Goal: Task Accomplishment & Management: Use online tool/utility

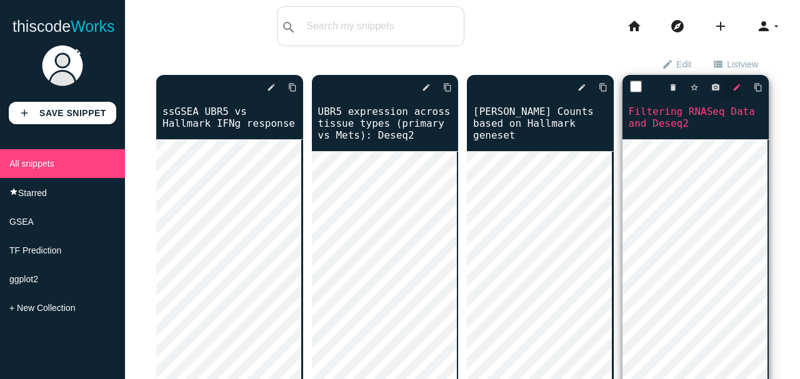
click at [732, 87] on icon "edit" at bounding box center [736, 87] width 9 height 22
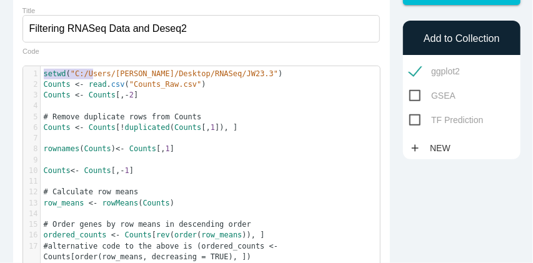
scroll to position [3, 0]
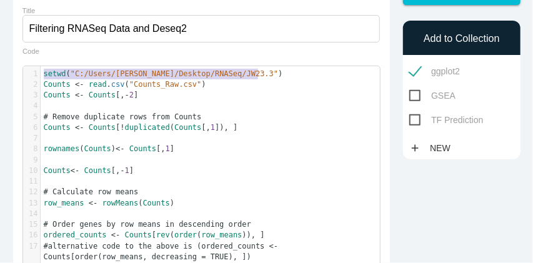
drag, startPoint x: 44, startPoint y: 76, endPoint x: 267, endPoint y: 74, distance: 223.7
click at [267, 74] on pre "setwd ( "C:/Users/d.a.odhiambo/Desktop/RNASeq/JW23.3" )" at bounding box center [214, 74] width 347 height 11
type textarea "​setwd("C:/Users/d.a.odhiambo/Desktop/RNASeq/JW23.3")"
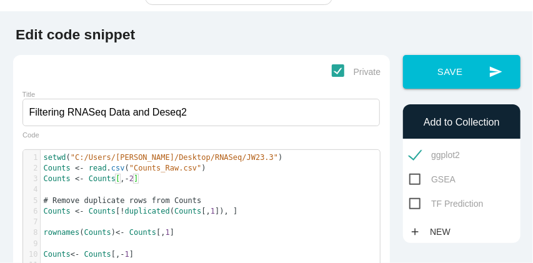
scroll to position [83, 0]
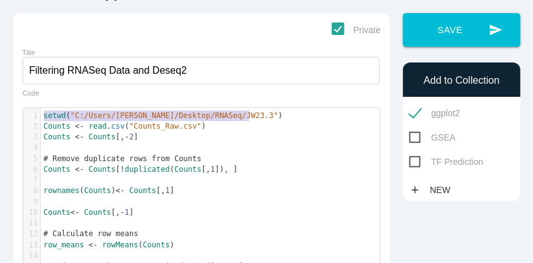
type textarea "setwd("C:/Users/d.a.odhiambo/Desktop/RNASeq/JW23.3")"
drag, startPoint x: 43, startPoint y: 116, endPoint x: 269, endPoint y: 117, distance: 225.6
click at [269, 117] on pre "setwd ( "C:/Users/d.a.odhiambo/Desktop/RNASeq/JW23.3" )" at bounding box center [214, 116] width 347 height 11
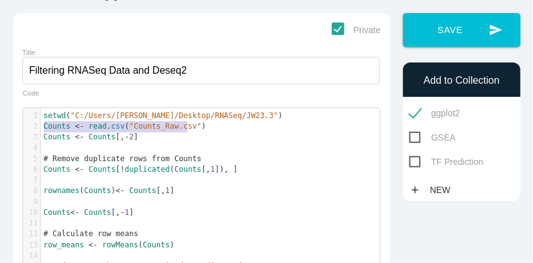
type textarea "Counts <- read.csv("Counts_Raw.csv")"
drag, startPoint x: 42, startPoint y: 127, endPoint x: 191, endPoint y: 126, distance: 148.7
click at [191, 126] on pre "Counts <- read . csv ( "Counts_Raw.csv" )" at bounding box center [214, 126] width 347 height 11
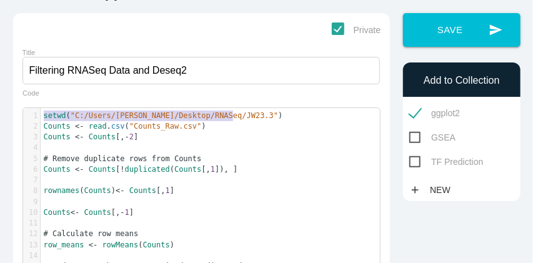
type textarea "setwd("C:/Users/d.a.odhiambo/Desktop/RNASeq/JW23.3")"
drag, startPoint x: 42, startPoint y: 117, endPoint x: 262, endPoint y: 118, distance: 220.0
click at [262, 118] on pre "setwd ( "C:/Users/d.a.odhiambo/Desktop/RNASeq/JW23.3" )" at bounding box center [214, 116] width 347 height 11
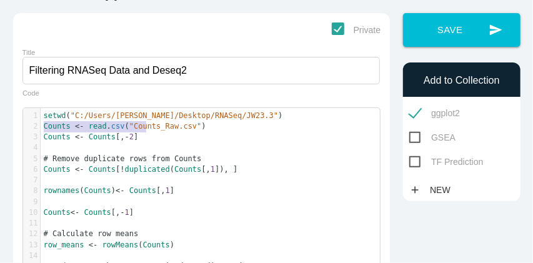
type textarea "Counts <- read.csv("Counts_Raw.csv")"
drag, startPoint x: 43, startPoint y: 129, endPoint x: 200, endPoint y: 129, distance: 156.9
click at [200, 129] on pre "Counts <- read . csv ( "Counts_Raw.csv" )" at bounding box center [214, 126] width 347 height 11
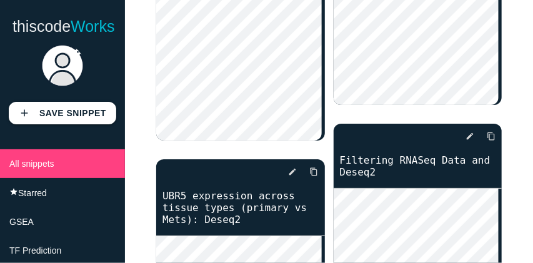
scroll to position [1791, 0]
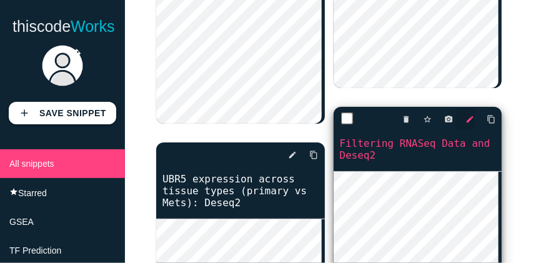
click at [467, 116] on icon "edit" at bounding box center [470, 119] width 9 height 22
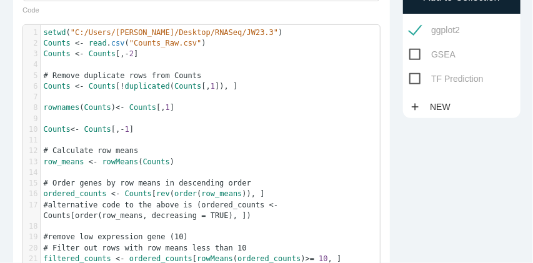
scroll to position [3, 0]
type textarea "Counts<- Counts [, -1]"
drag, startPoint x: 45, startPoint y: 132, endPoint x: 147, endPoint y: 131, distance: 102.5
click at [147, 131] on pre "Counts <- Counts [, - 1 ]" at bounding box center [214, 129] width 347 height 11
type textarea "rownames(Counts) <- Counts[, 1]"
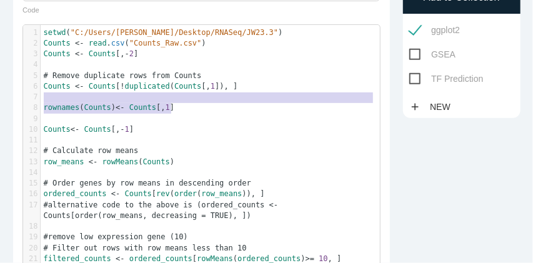
drag, startPoint x: 182, startPoint y: 111, endPoint x: 67, endPoint y: 104, distance: 114.6
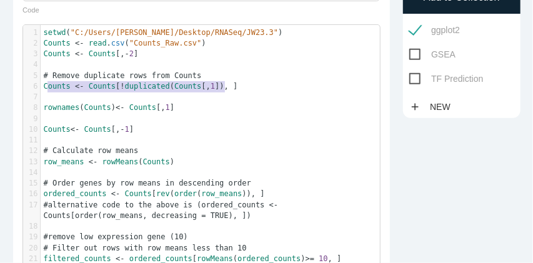
type textarea "Counts <- Counts[!duplicated(Counts[, 1]), ]"
drag, startPoint x: 241, startPoint y: 86, endPoint x: 44, endPoint y: 83, distance: 196.9
click at [284, 102] on pre "​" at bounding box center [214, 97] width 347 height 11
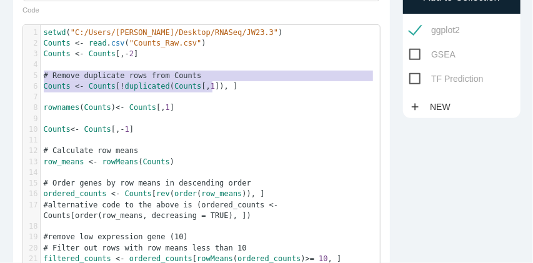
type textarea "# Remove duplicate rows from Counts Counts <- Counts[!duplicated(Counts[, 1]), ]"
drag, startPoint x: 43, startPoint y: 77, endPoint x: 229, endPoint y: 87, distance: 185.9
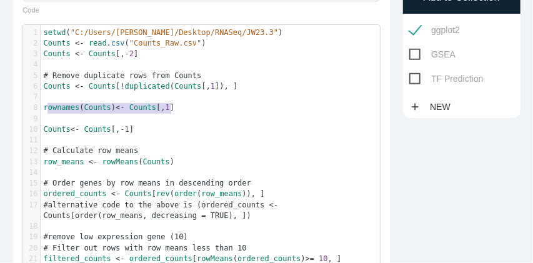
type textarea "rownames(Counts) <- Counts[, 1]"
drag, startPoint x: 196, startPoint y: 112, endPoint x: 42, endPoint y: 109, distance: 154.4
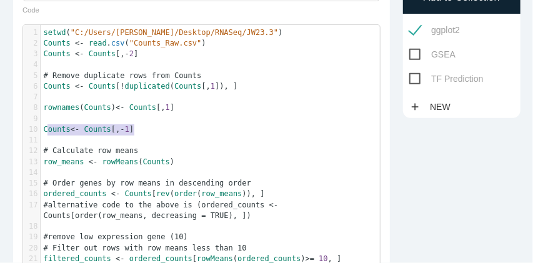
type textarea "Counts<- Counts [, -1]"
drag, startPoint x: 169, startPoint y: 132, endPoint x: 45, endPoint y: 131, distance: 123.7
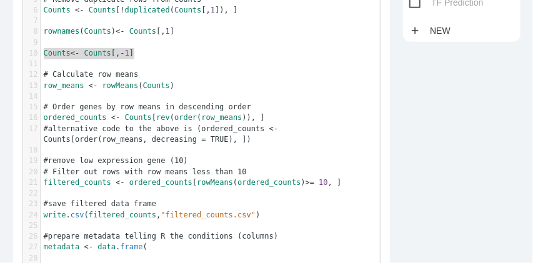
scroll to position [250, 0]
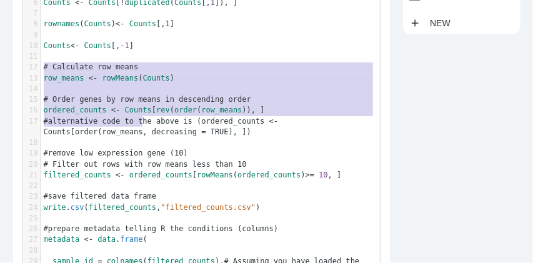
type textarea "# Calculate row means row_means <- rowMeans(Counts) # Order genes by row means …"
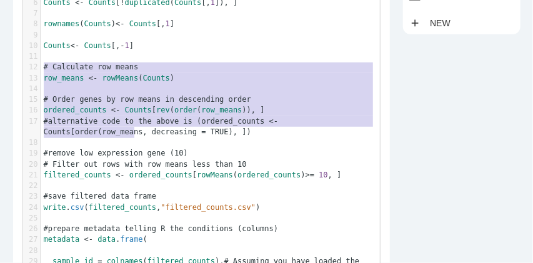
drag, startPoint x: 42, startPoint y: 69, endPoint x: 146, endPoint y: 132, distance: 120.9
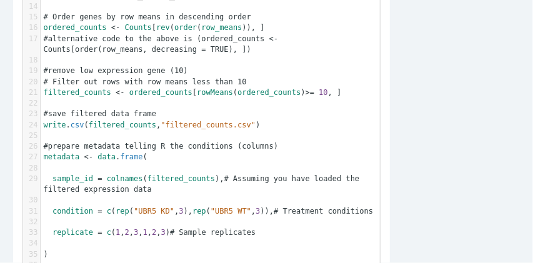
scroll to position [333, 0]
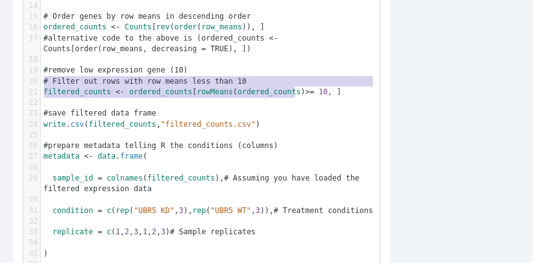
type textarea "# Filter out rows with row means less than 10 filtered_counts <- ordered_counts…"
drag, startPoint x: 43, startPoint y: 81, endPoint x: 336, endPoint y: 92, distance: 292.7
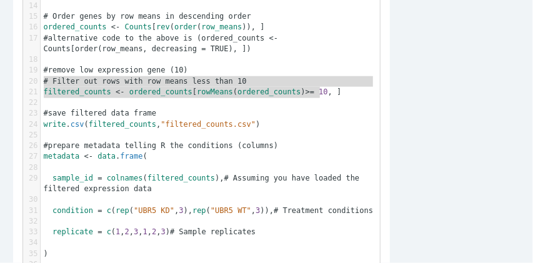
scroll to position [375, 0]
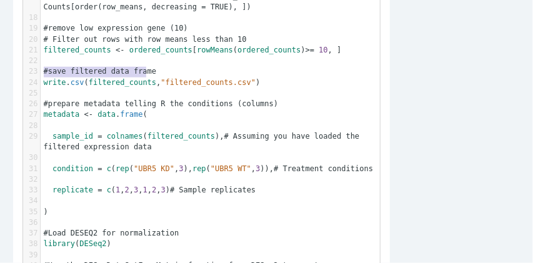
type textarea "#save filtered data frame write.csv(filtered_counts, "filtered_counts.csv")"
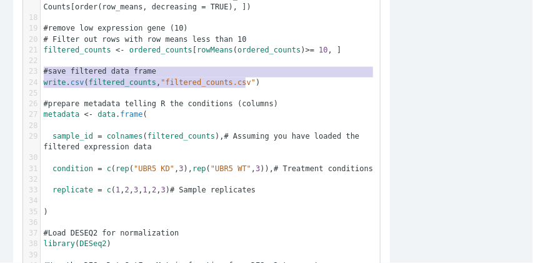
drag, startPoint x: 44, startPoint y: 75, endPoint x: 258, endPoint y: 82, distance: 214.5
click at [258, 82] on div "1 setwd ( "C:/Users/d.a.odhiambo/Desktop/RNASeq/JW23.3" ) 2 Counts <- read . cs…" at bounding box center [214, 261] width 347 height 884
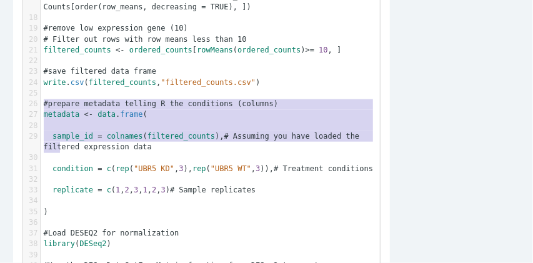
type textarea "#prepare metadata telling R the conditions (columns) metadata <- data.frame( sa…"
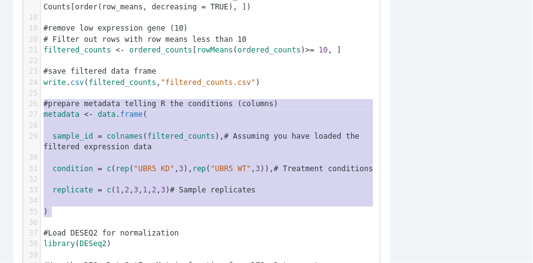
drag, startPoint x: 44, startPoint y: 106, endPoint x: 79, endPoint y: 211, distance: 110.5
click at [79, 211] on div "1 setwd ( "C:/Users/[PERSON_NAME]/Desktop/RNASeq/JW23.3" ) 2 Counts <- read . c…" at bounding box center [214, 261] width 347 height 884
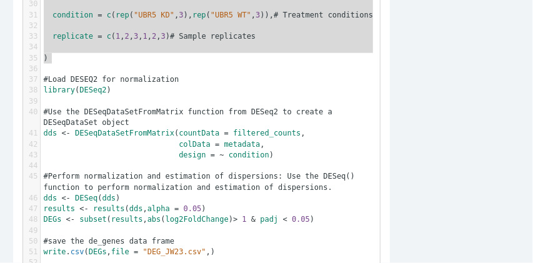
scroll to position [541, 0]
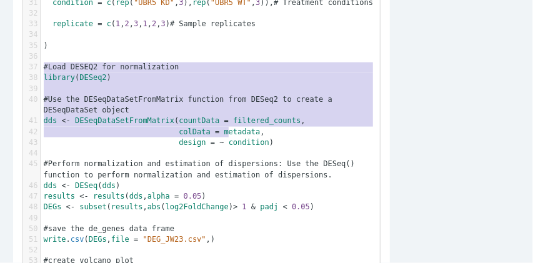
type textarea "#Load DESEQ2 for normalization library(DESeq2) #Use the DESeqDataSetFromMatrix …"
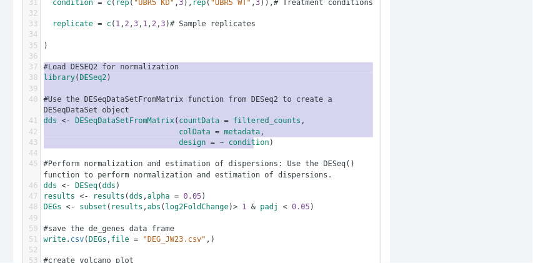
drag, startPoint x: 44, startPoint y: 66, endPoint x: 260, endPoint y: 141, distance: 228.9
click at [260, 141] on div "1 setwd ( "C:/Users/[PERSON_NAME]/Desktop/RNASeq/JW23.3" ) 2 Counts <- read . c…" at bounding box center [214, 95] width 347 height 884
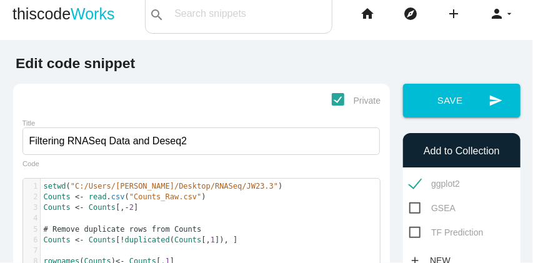
scroll to position [0, 0]
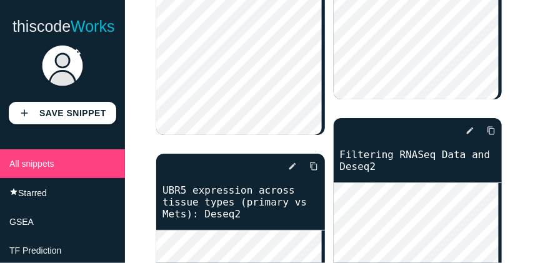
scroll to position [1791, 0]
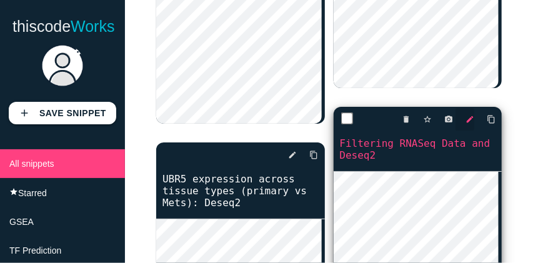
click at [466, 118] on icon "edit" at bounding box center [470, 119] width 9 height 22
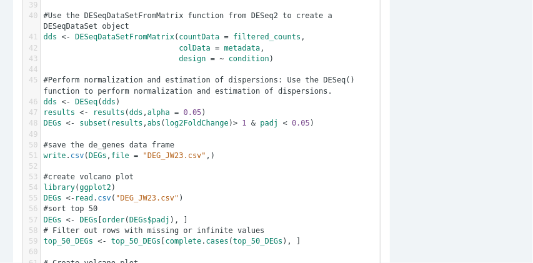
scroll to position [3, 0]
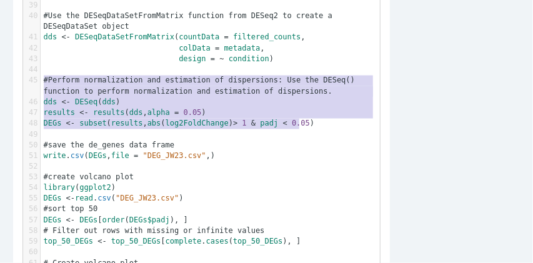
drag, startPoint x: 43, startPoint y: 82, endPoint x: 304, endPoint y: 129, distance: 265.3
click at [304, 129] on div "1 setwd ( "C:/Users/[PERSON_NAME]/Desktop/RNASeq/JW23.3" ) 2 Counts <- read . c…" at bounding box center [214, 11] width 347 height 884
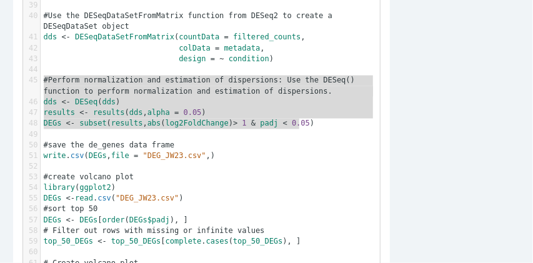
type textarea "#Perform normalization and estimation of dispersions: Use the DESeq() function …"
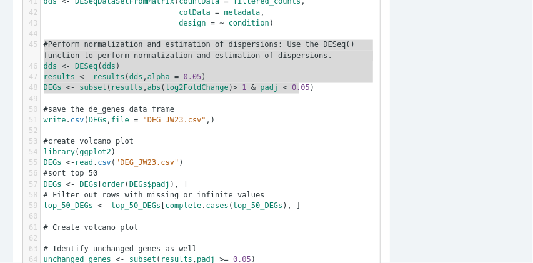
scroll to position [708, 0]
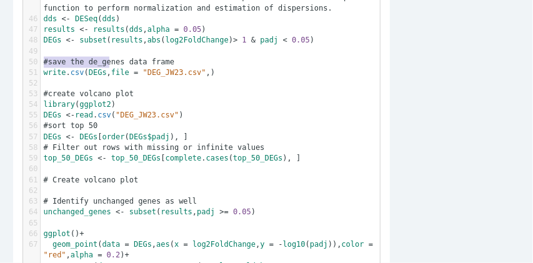
type textarea "#save the de_genes data frame write.csv(DEGs, file = "DEG_JW23.csv",)"
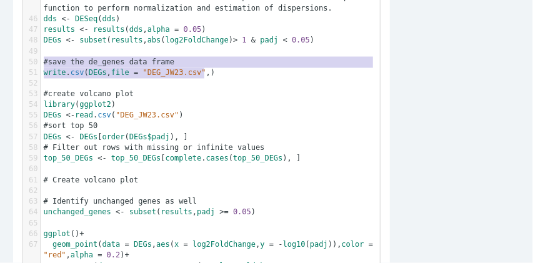
drag, startPoint x: 44, startPoint y: 64, endPoint x: 211, endPoint y: 72, distance: 166.5
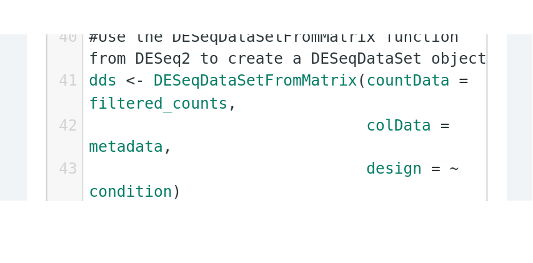
scroll to position [750, 0]
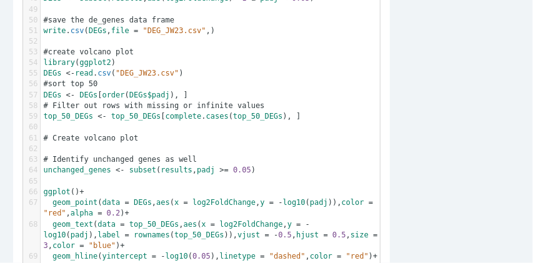
click at [42, 54] on pre "#create volcano plot" at bounding box center [214, 52] width 347 height 11
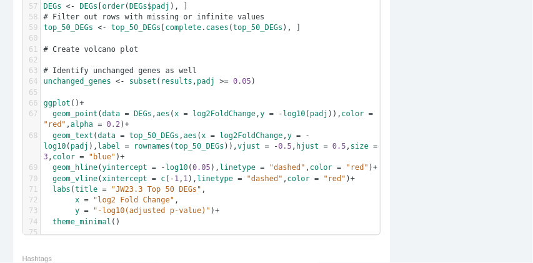
scroll to position [792, 0]
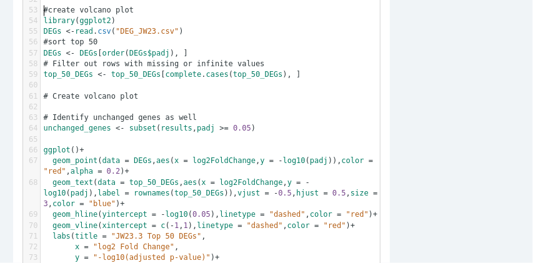
type textarea "setwd("C:/Users/[PERSON_NAME]/Desktop/RNASeq/JW23.3") Counts <- read.csv("Count…"
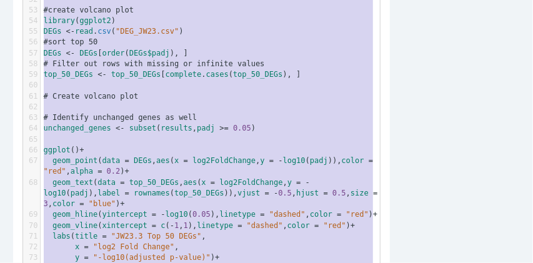
click at [187, 106] on pre "​" at bounding box center [214, 107] width 347 height 11
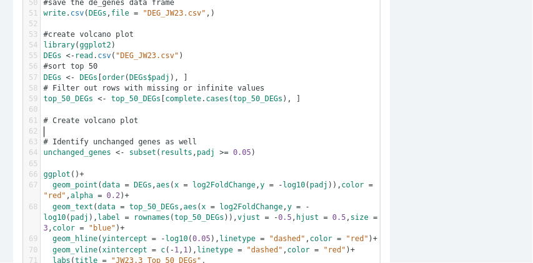
scroll to position [750, 0]
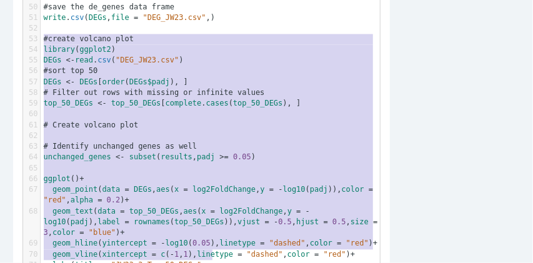
type textarea "#create volcano plot library(ggplot2) DEGs <-read.csv("DEG_JW23.csv") #sort top…"
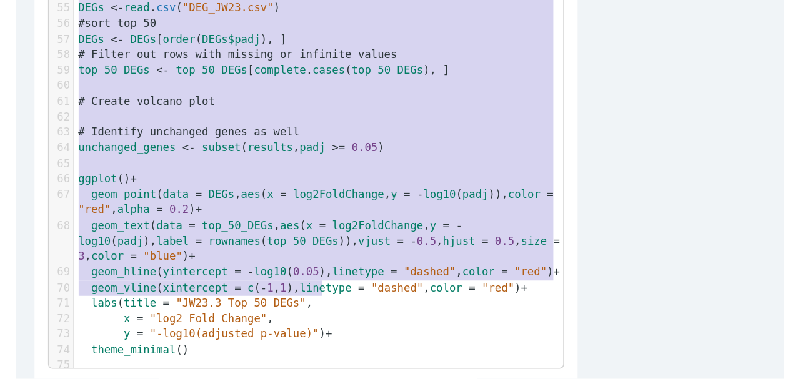
scroll to position [0, 0]
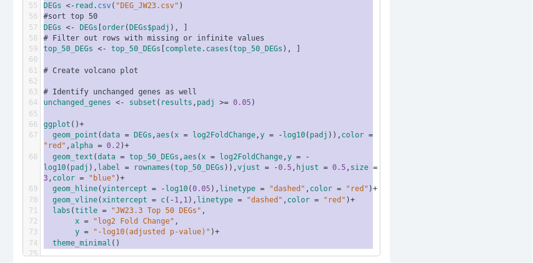
drag, startPoint x: 43, startPoint y: 53, endPoint x: 215, endPoint y: 257, distance: 266.5
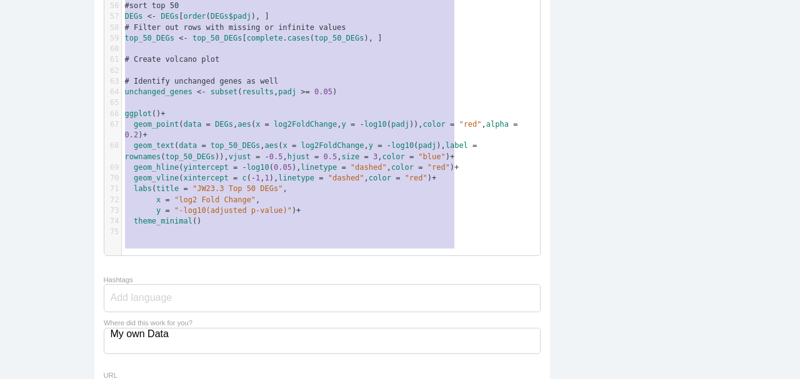
scroll to position [4, 0]
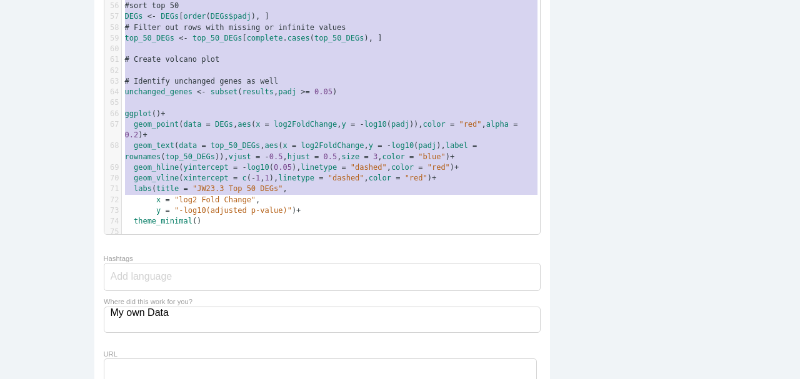
click at [265, 120] on span "=" at bounding box center [267, 124] width 4 height 9
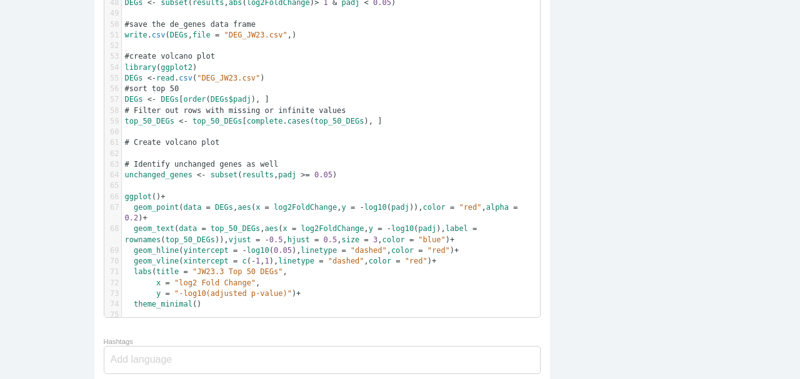
scroll to position [693, 0]
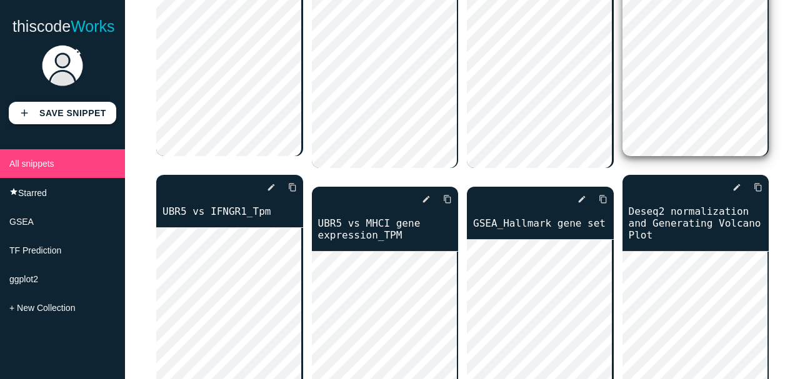
scroll to position [375, 0]
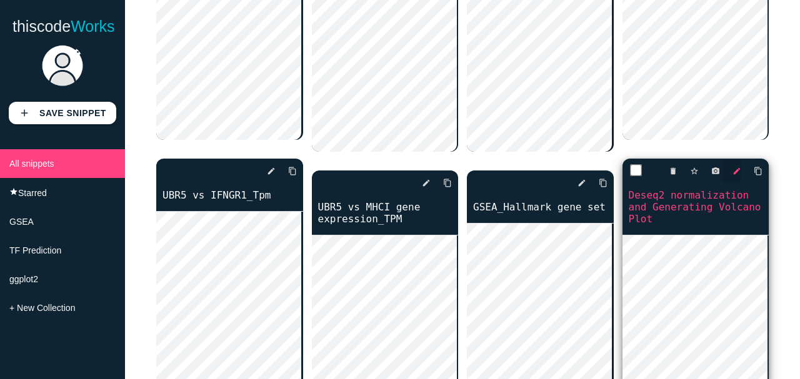
click at [724, 170] on link "edit" at bounding box center [731, 171] width 19 height 22
click at [726, 174] on link "edit" at bounding box center [731, 171] width 19 height 22
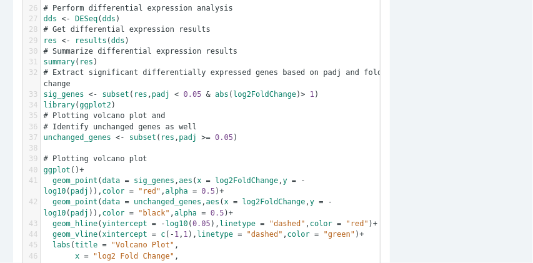
scroll to position [3, 0]
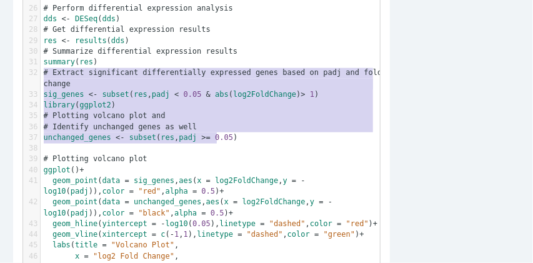
type textarea "# Extract significant differentially expressed genes based on padj and fold cha…"
drag, startPoint x: 44, startPoint y: 75, endPoint x: 232, endPoint y: 141, distance: 199.8
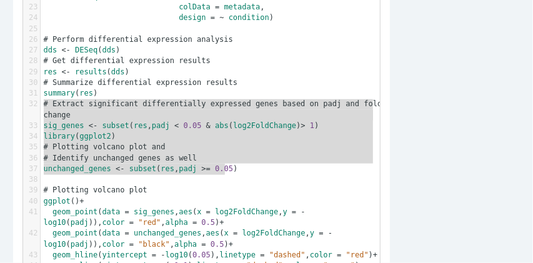
scroll to position [419, 0]
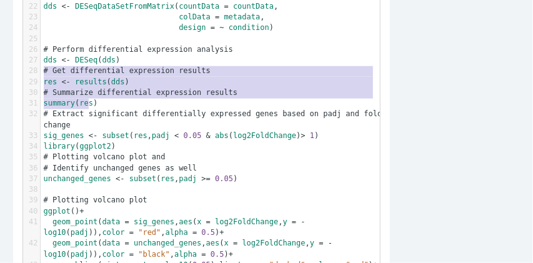
type textarea "# Get differential expression results res <- results(dds) # Summarize different…"
drag, startPoint x: 44, startPoint y: 74, endPoint x: 97, endPoint y: 104, distance: 61.0
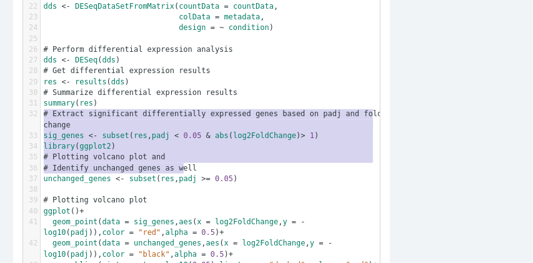
type textarea "# Extract significant differentially expressed genes based on padj and fold cha…"
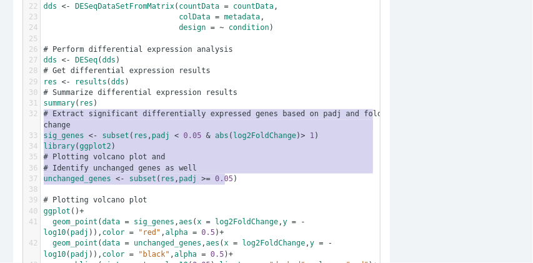
drag, startPoint x: 45, startPoint y: 117, endPoint x: 236, endPoint y: 180, distance: 200.8
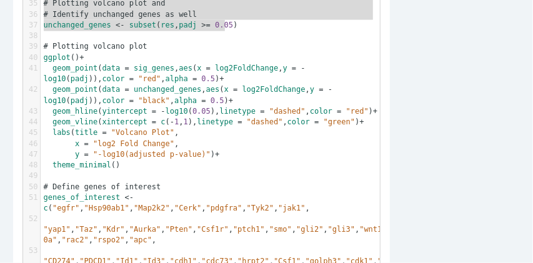
scroll to position [585, 0]
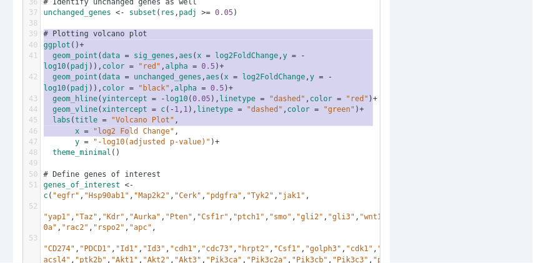
type textarea "# Plotting volcano plot ggplot() + geom_point(data = sig_genes, aes(x = log2Fol…"
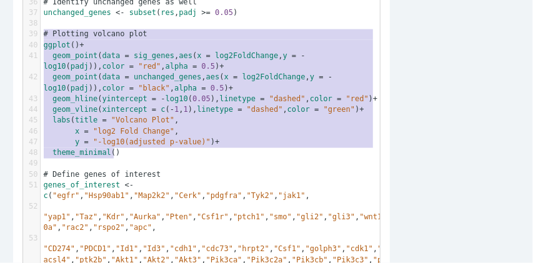
drag, startPoint x: 43, startPoint y: 35, endPoint x: 137, endPoint y: 149, distance: 147.9
click at [137, 149] on div "1 getwd () 2 # Set the working directory to the folder containing the file 3 se…" at bounding box center [214, 148] width 347 height 1078
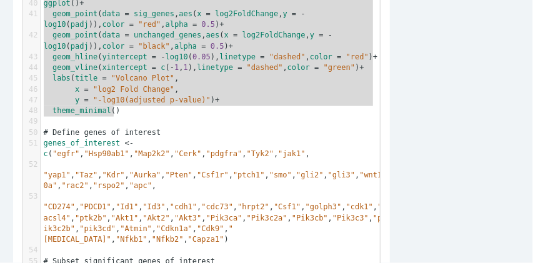
scroll to position [669, 0]
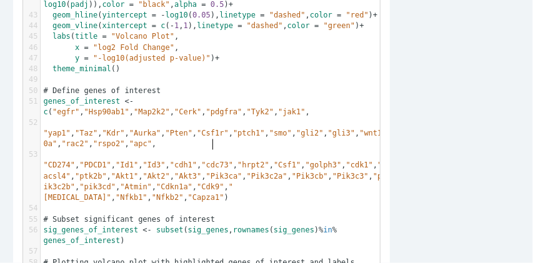
click at [138, 161] on span ""Id1"" at bounding box center [127, 165] width 22 height 9
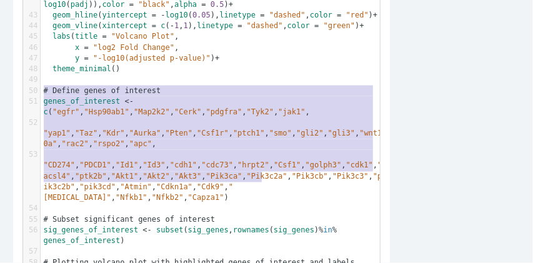
drag, startPoint x: 44, startPoint y: 91, endPoint x: 267, endPoint y: 179, distance: 240.4
click at [267, 179] on div "1 getwd () 2 # Set the working directory to the folder containing the file 3 se…" at bounding box center [214, 64] width 347 height 1078
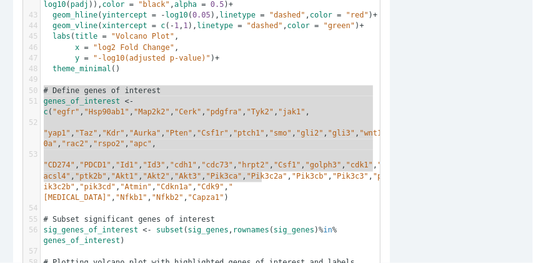
type textarea "# Define genes of interest genes_of_interest <- c("egfr", "Hsp90ab1", "Map2k2",…"
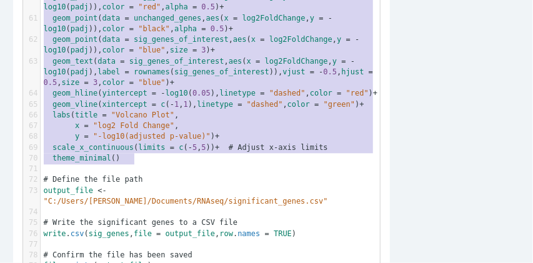
scroll to position [979, 0]
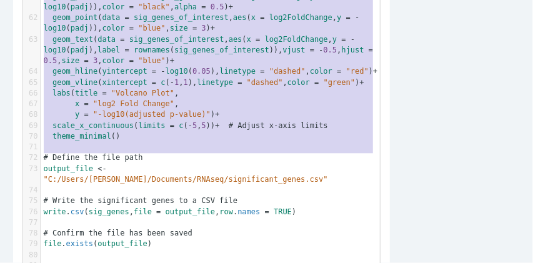
type textarea "# Subset significant genes of interest sig_genes_of_interest <- subset(sig_gene…"
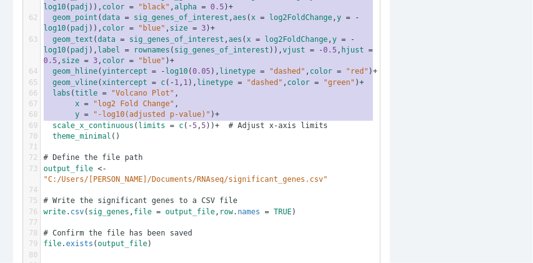
drag, startPoint x: 45, startPoint y: 74, endPoint x: 182, endPoint y: 125, distance: 145.9
